Goal: Task Accomplishment & Management: Use online tool/utility

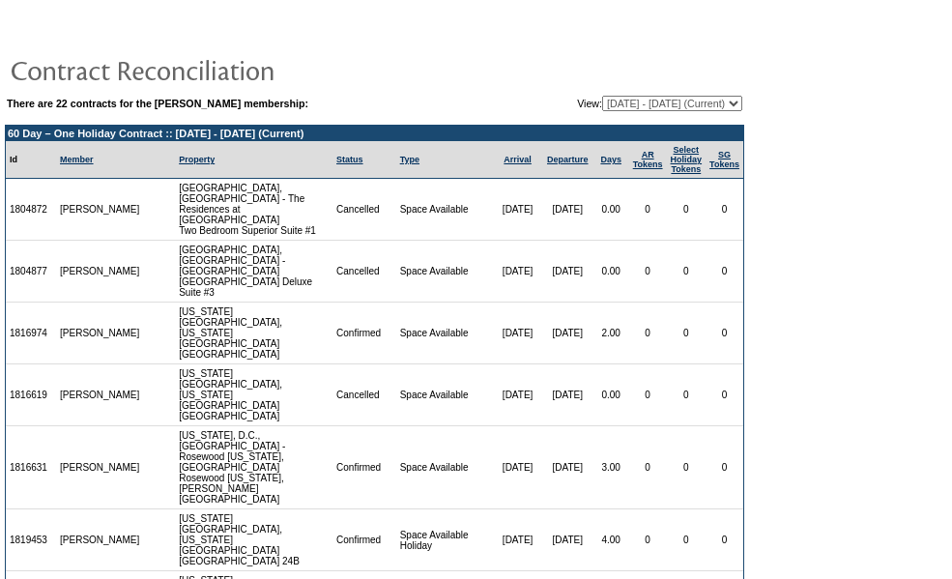
click at [731, 103] on select "[DATE] - [DATE] [DATE] - [DATE] [DATE] - [DATE] [DATE] - [DATE] [DATE] - [DATE]…" at bounding box center [672, 103] width 140 height 15
select select "120462"
click at [602, 97] on select "[DATE] - [DATE] [DATE] - [DATE] [DATE] - [DATE] [DATE] - [DATE] [DATE] - [DATE]…" at bounding box center [672, 103] width 140 height 15
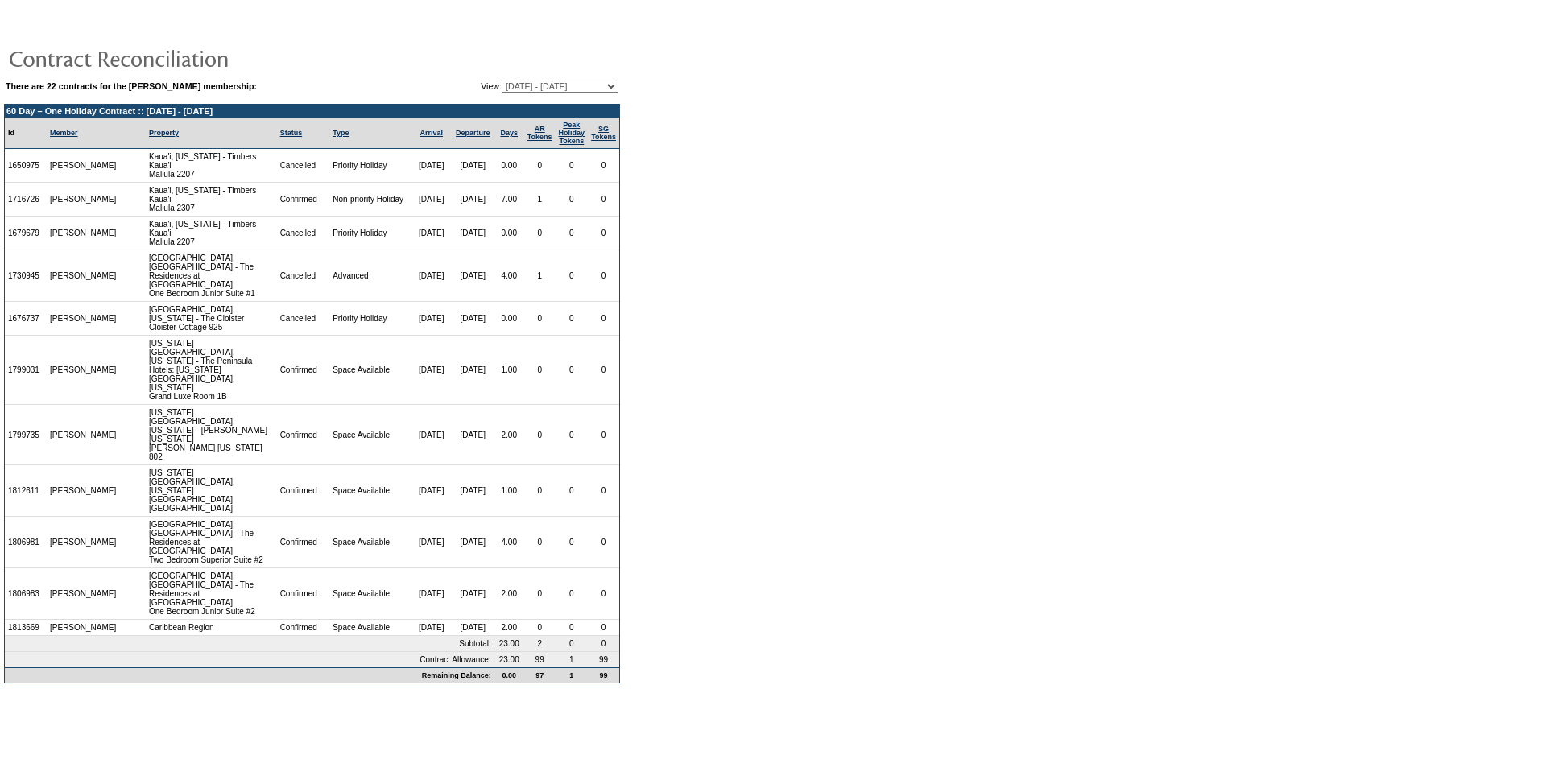
click at [609, 90] on select "[DATE] - [DATE] [DATE] - [DATE] [DATE] - [DATE] [DATE] - [DATE] [DATE] - [DATE]…" at bounding box center [560, 86] width 117 height 12
select select "126024"
click at [502, 81] on select "[DATE] - [DATE] [DATE] - [DATE] [DATE] - [DATE] [DATE] - [DATE] [DATE] - [DATE]…" at bounding box center [560, 86] width 117 height 12
